Goal: Task Accomplishment & Management: Use online tool/utility

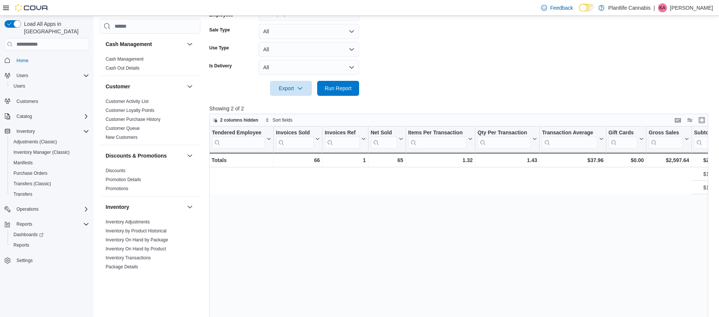
scroll to position [0, 525]
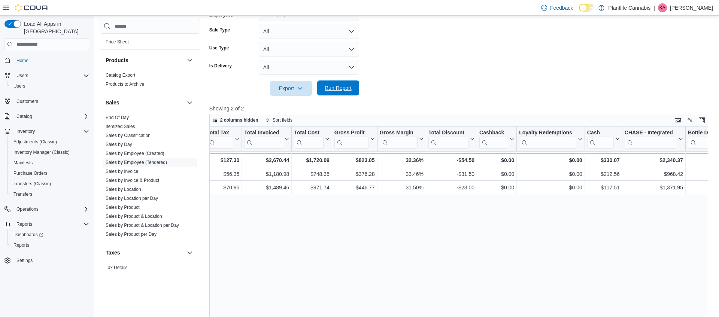
click at [345, 85] on span "Run Report" at bounding box center [338, 87] width 27 height 7
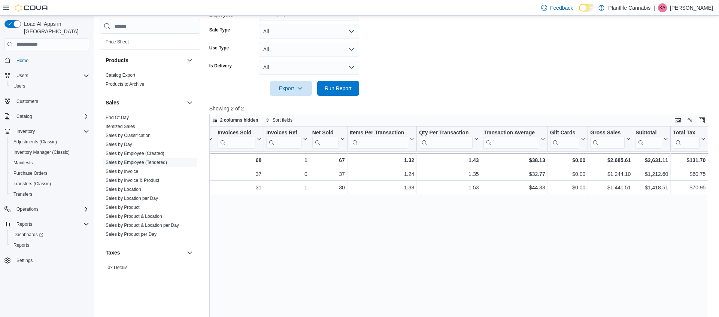
scroll to position [0, 0]
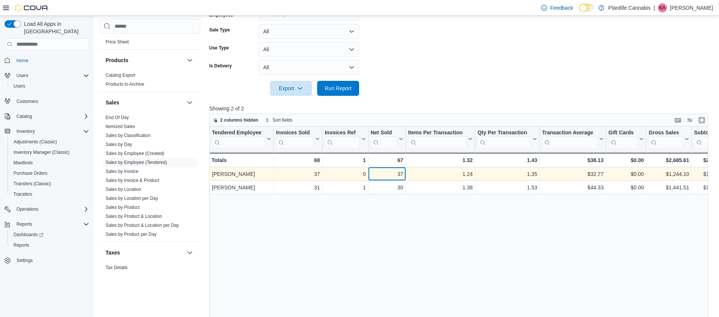
click at [398, 173] on div "37" at bounding box center [387, 174] width 33 height 9
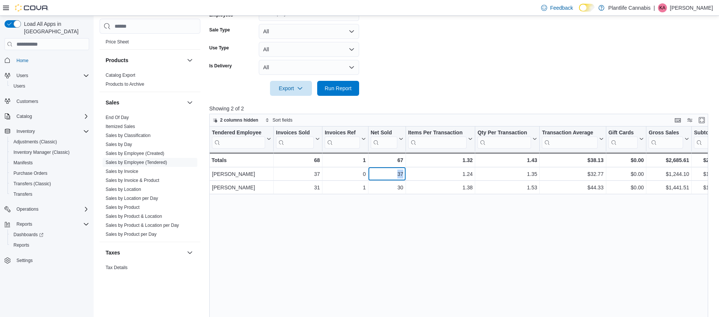
copy div "37"
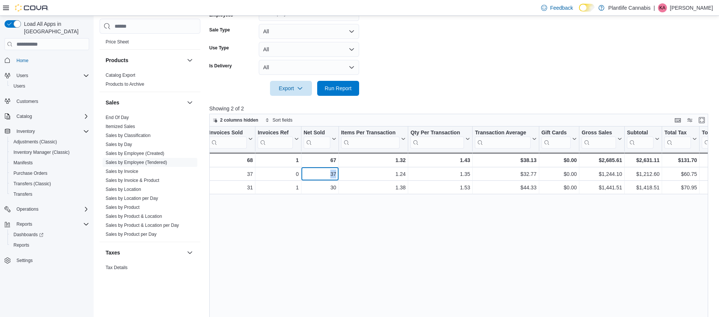
scroll to position [0, 74]
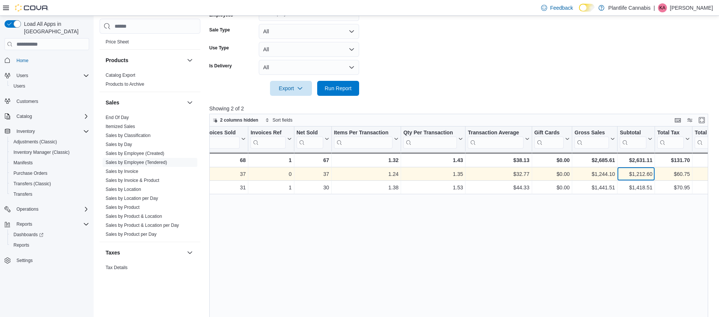
click at [635, 173] on div "$1,212.60" at bounding box center [636, 174] width 33 height 9
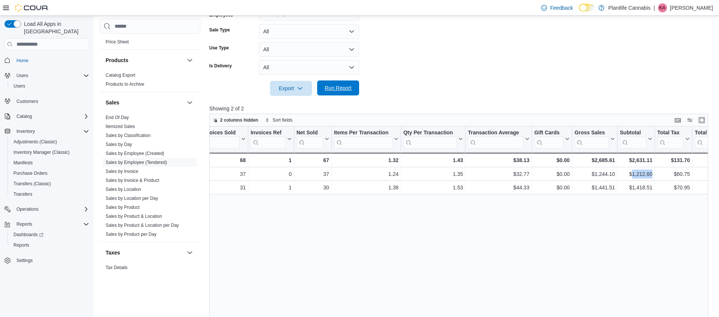
click at [351, 91] on span "Run Report" at bounding box center [338, 87] width 27 height 7
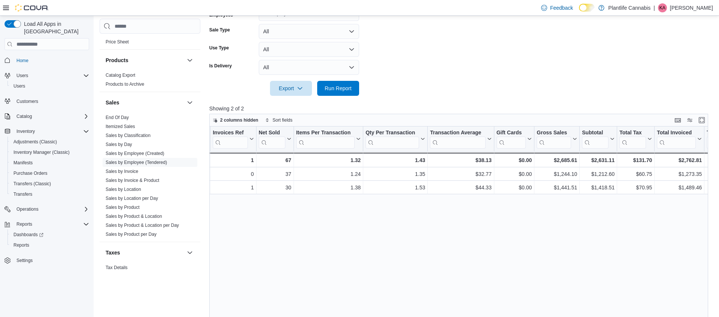
scroll to position [0, 113]
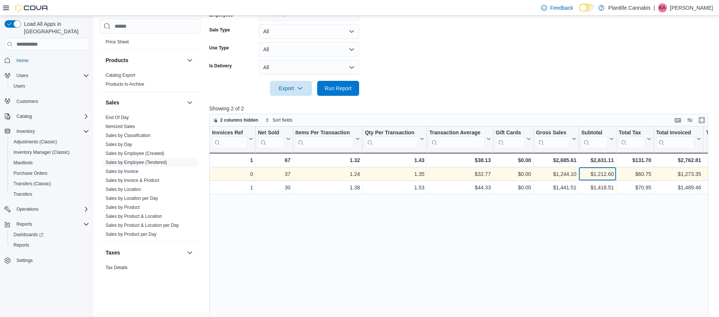
click at [599, 175] on div "$1,212.60" at bounding box center [597, 174] width 33 height 9
copy div "1,212.60"
click at [479, 172] on div "$32.77" at bounding box center [459, 174] width 61 height 9
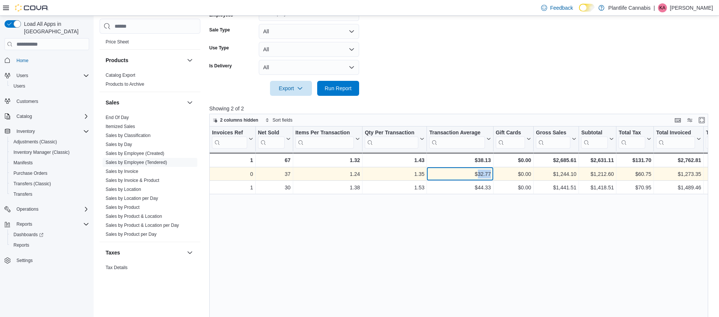
copy div "32.77"
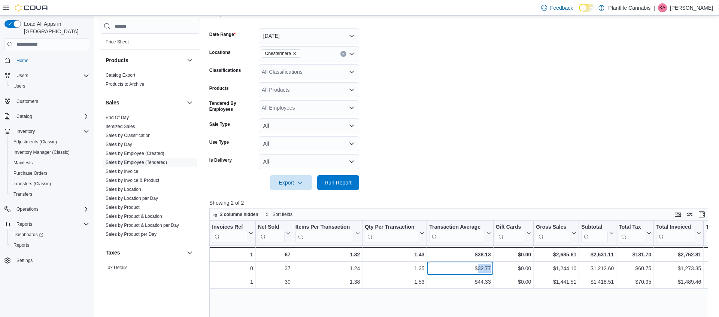
scroll to position [94, 0]
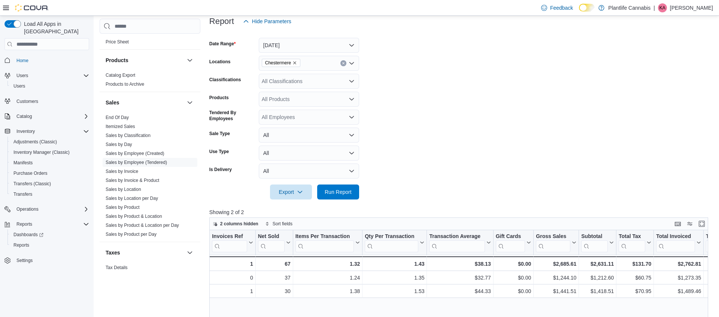
click at [344, 82] on div "All Classifications" at bounding box center [309, 81] width 100 height 15
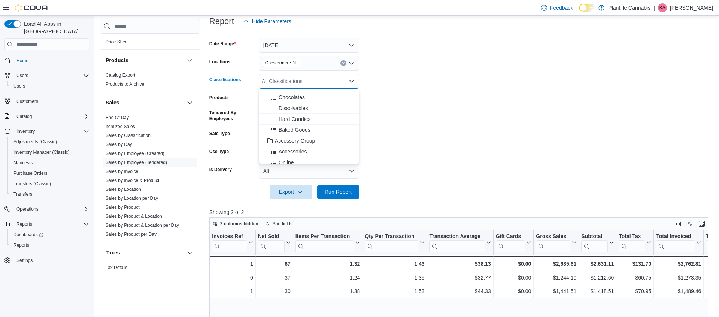
scroll to position [62, 0]
click at [307, 140] on span "Accessory Group" at bounding box center [295, 140] width 40 height 7
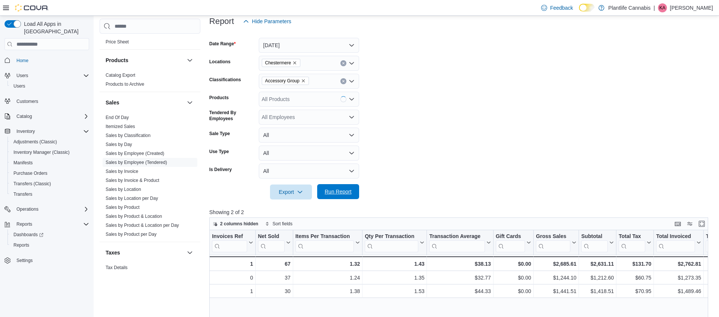
click at [329, 195] on span "Run Report" at bounding box center [338, 191] width 27 height 7
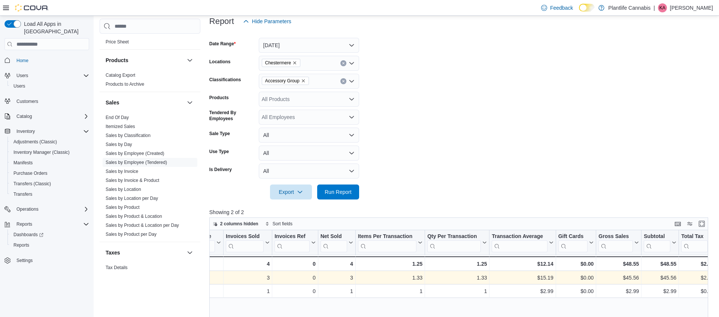
scroll to position [0, 51]
click at [673, 276] on div "$45.56" at bounding box center [659, 278] width 33 height 9
copy div "45.56"
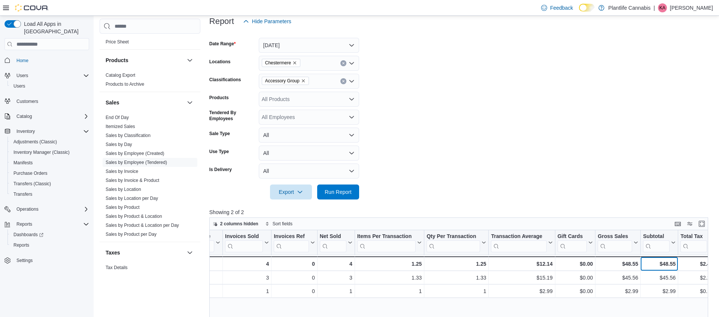
click at [666, 263] on div "$48.55" at bounding box center [659, 264] width 33 height 9
copy div "48.55"
click at [344, 81] on icon "Clear input" at bounding box center [343, 81] width 3 height 3
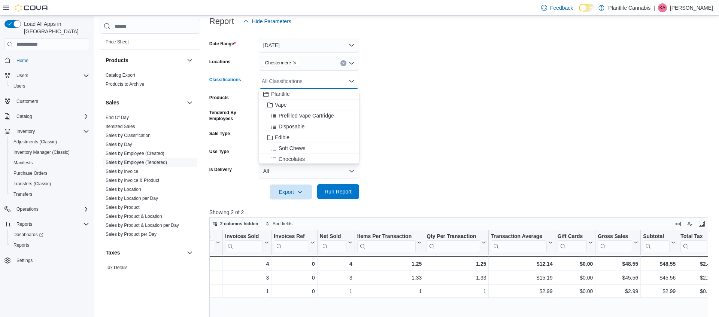
drag, startPoint x: 342, startPoint y: 187, endPoint x: 339, endPoint y: 194, distance: 7.4
click at [342, 187] on span "Run Report" at bounding box center [338, 191] width 33 height 15
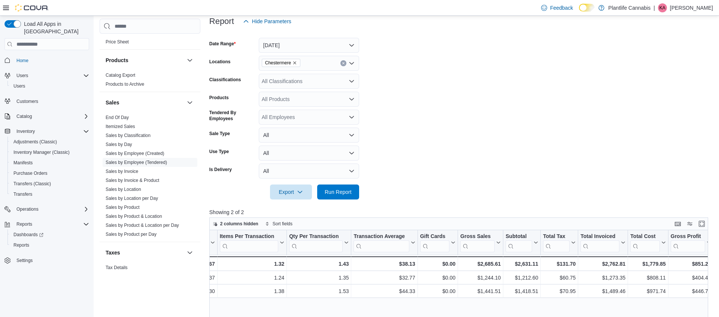
scroll to position [0, 199]
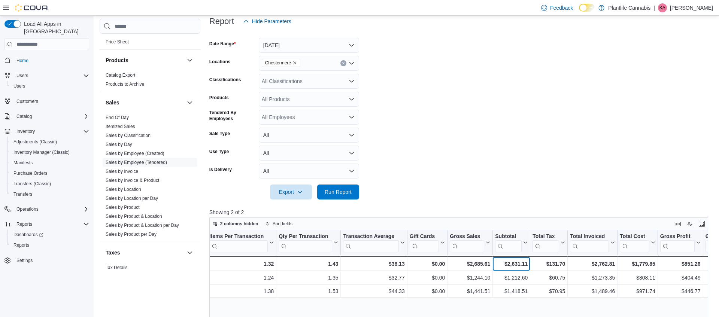
click at [510, 262] on div "$2,631.11" at bounding box center [511, 264] width 33 height 9
copy div "2,631.11"
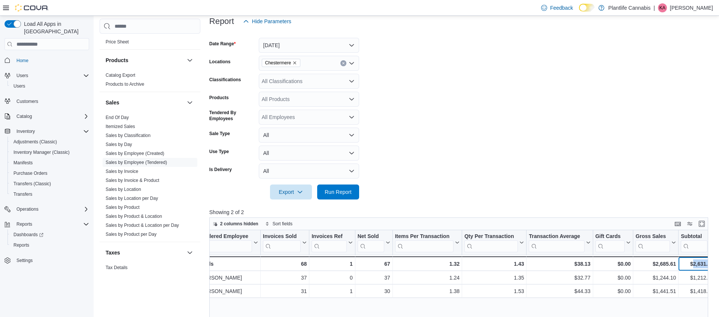
scroll to position [0, 16]
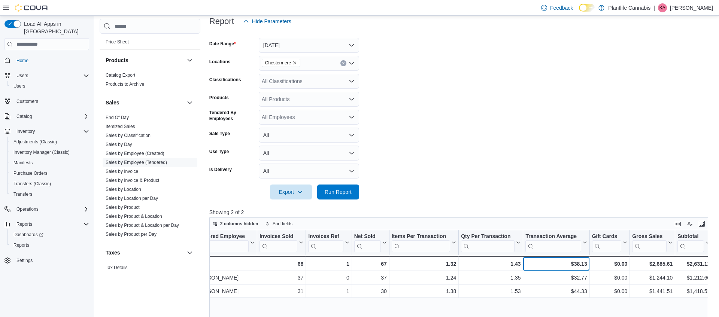
click at [583, 265] on div "$38.13" at bounding box center [555, 264] width 61 height 9
copy div "38.13"
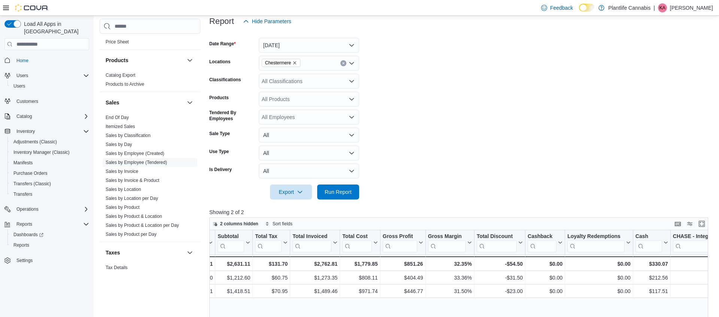
scroll to position [0, 628]
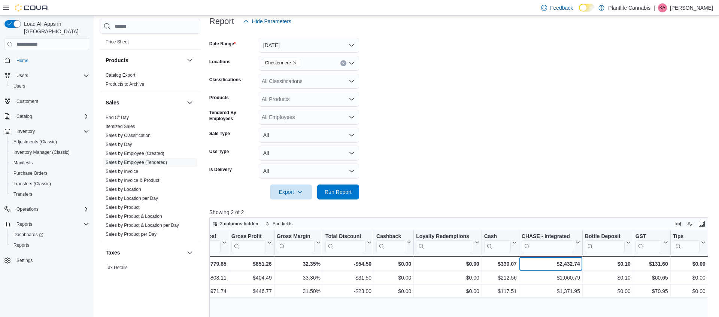
click at [570, 264] on div "$2,432.74" at bounding box center [551, 264] width 58 height 9
copy div "2,432.74"
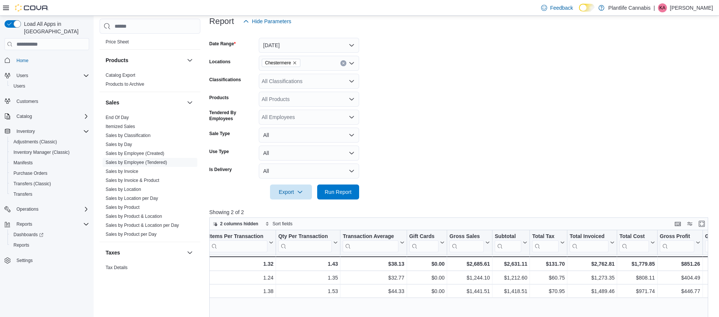
scroll to position [0, 202]
click at [598, 261] on div "$2,762.81" at bounding box center [589, 264] width 45 height 9
copy div "2,762.81"
click at [518, 262] on div "$2,631.11" at bounding box center [508, 264] width 33 height 9
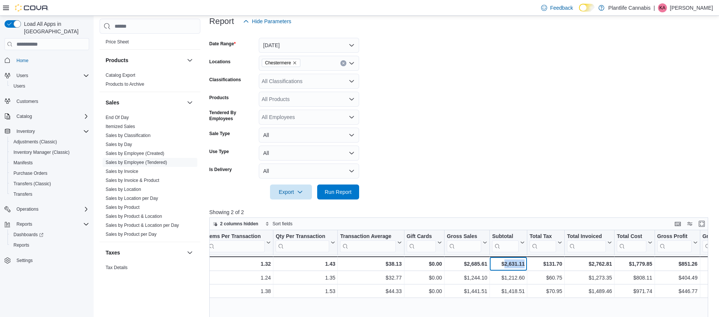
click at [518, 262] on div "$2,631.11" at bounding box center [508, 264] width 33 height 9
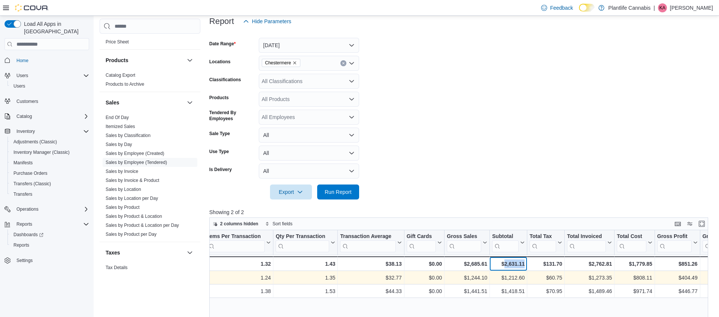
copy div "2,631.11"
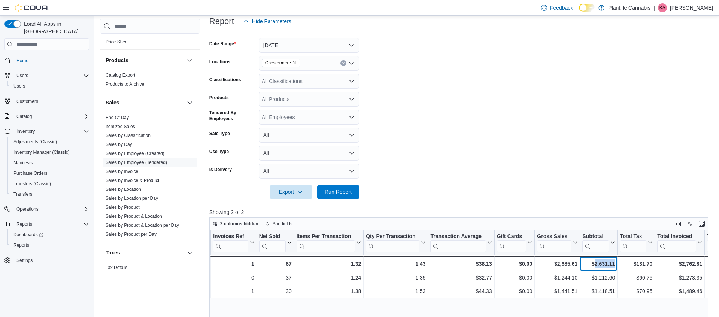
scroll to position [0, 98]
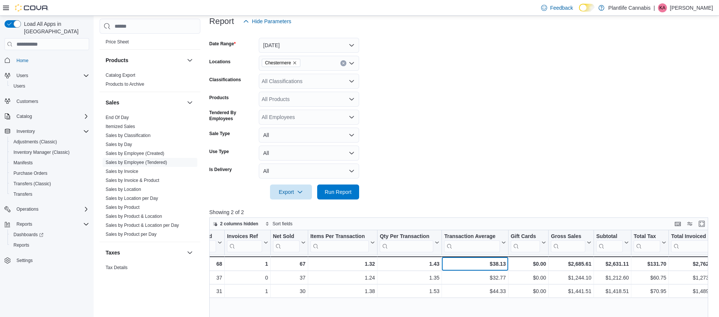
click at [501, 264] on div "$38.13" at bounding box center [474, 264] width 61 height 9
